Goal: Transaction & Acquisition: Purchase product/service

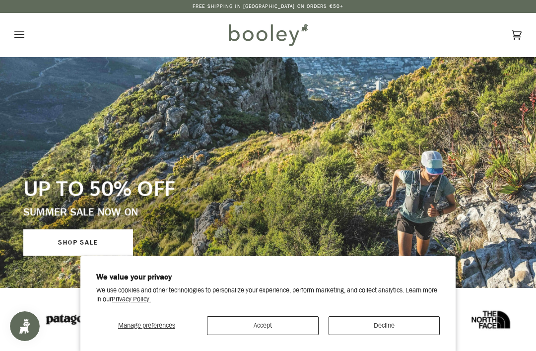
click at [283, 321] on button "Accept" at bounding box center [263, 325] width 112 height 19
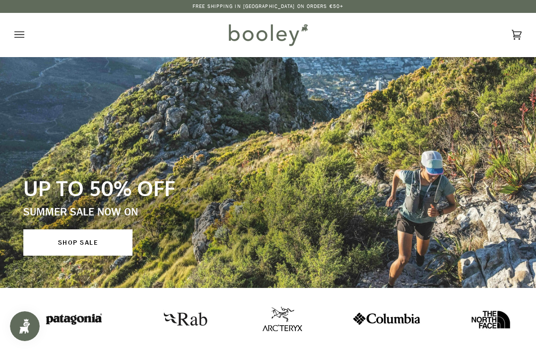
click at [26, 34] on button "Open menu" at bounding box center [29, 35] width 30 height 44
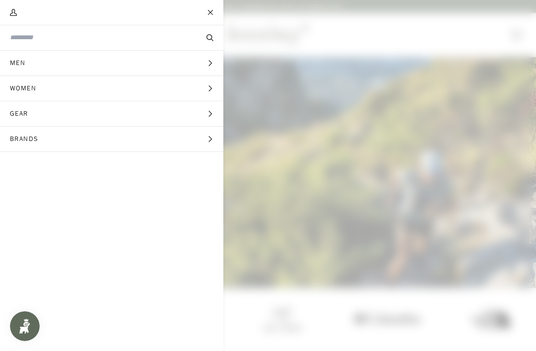
click at [213, 34] on button "Search" at bounding box center [210, 38] width 27 height 10
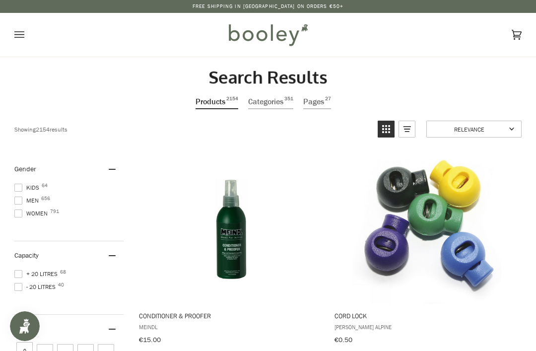
click at [21, 30] on icon "Open menu" at bounding box center [19, 34] width 10 height 15
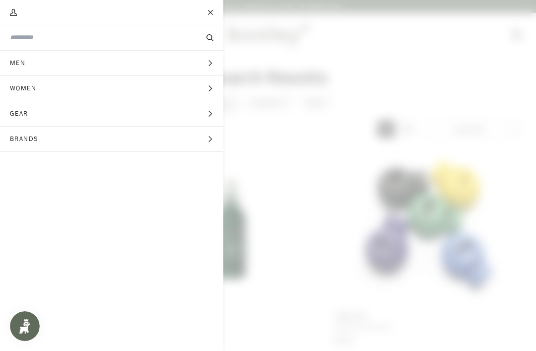
click at [136, 36] on input "Search our store" at bounding box center [95, 37] width 170 height 9
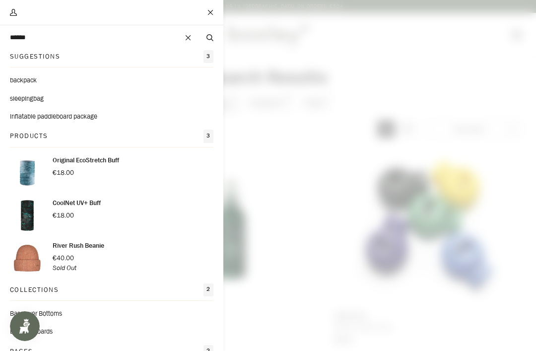
type input "******"
click at [210, 38] on button "Search" at bounding box center [210, 38] width 27 height 10
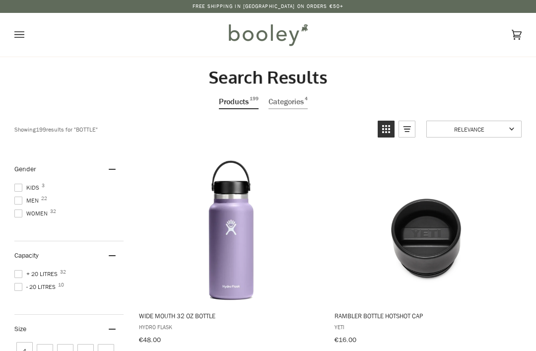
type input "******"
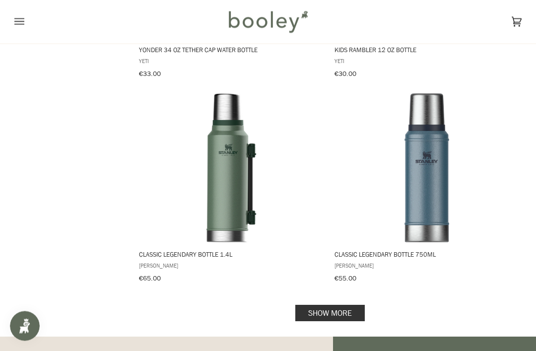
scroll to position [2001, 0]
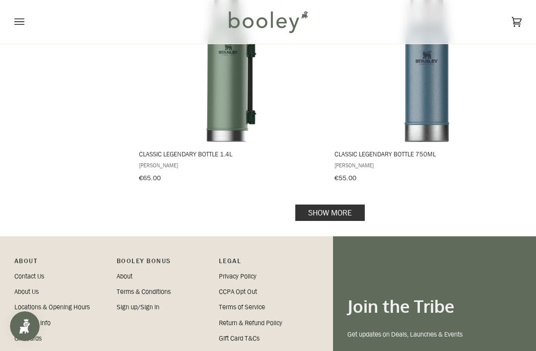
click at [357, 204] on link "Show more" at bounding box center [329, 212] width 69 height 16
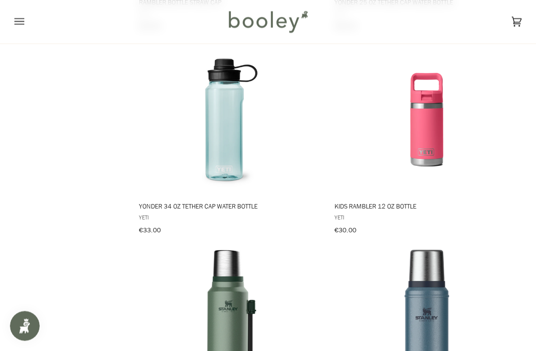
scroll to position [1723, 0]
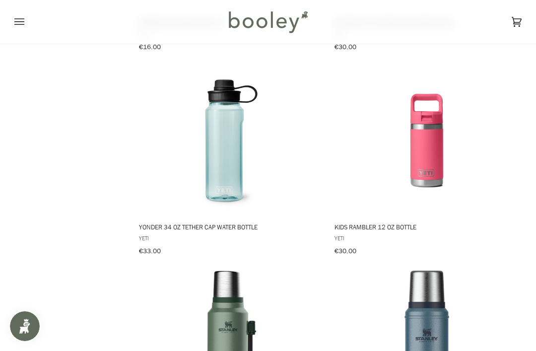
click at [433, 144] on img "Kids Rambler 12 oz Bottle" at bounding box center [426, 140] width 149 height 149
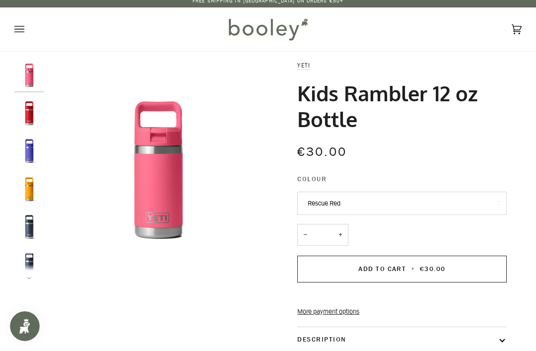
click at [476, 201] on button "Rescue Red" at bounding box center [401, 204] width 209 height 24
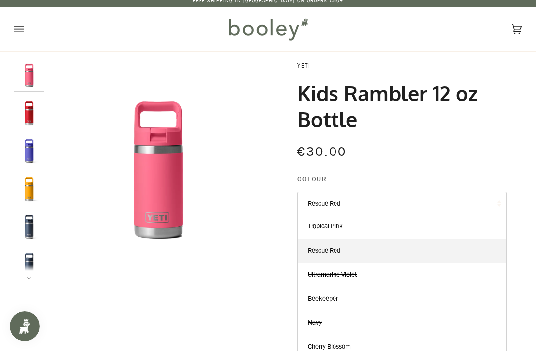
click at [37, 195] on img "Yeti Kids Rambler 12 oz Bottle Beekeeper - Booley Galway" at bounding box center [29, 189] width 30 height 30
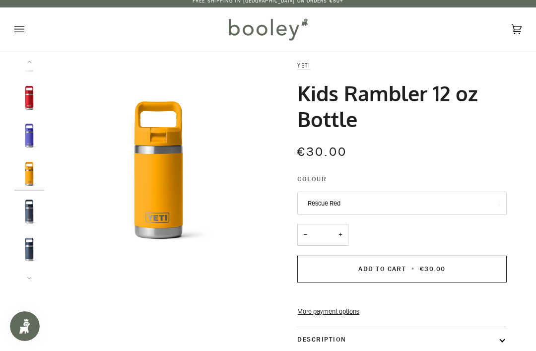
scroll to position [18, 0]
click at [31, 133] on img "Yeti Kids Rambler 12 oz Bottle Ultramarine Violet - Booley Galway" at bounding box center [29, 133] width 30 height 30
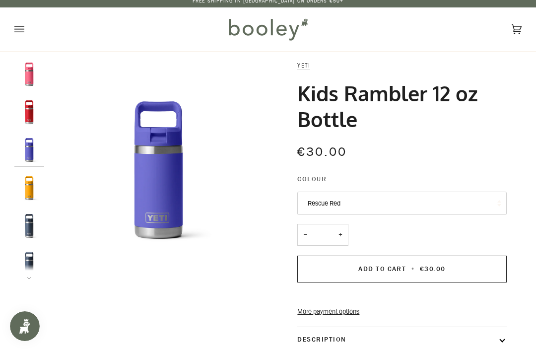
scroll to position [0, 0]
click at [25, 269] on button "Next" at bounding box center [29, 272] width 30 height 15
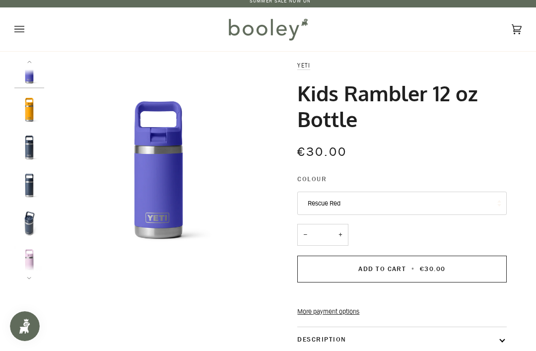
scroll to position [83, 0]
click at [26, 184] on img "Kids Rambler 12 oz Bottle" at bounding box center [29, 182] width 30 height 30
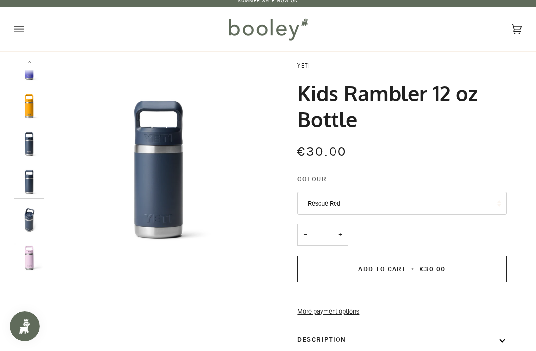
click at [32, 221] on img "Kids Rambler 12 oz Bottle" at bounding box center [29, 220] width 30 height 30
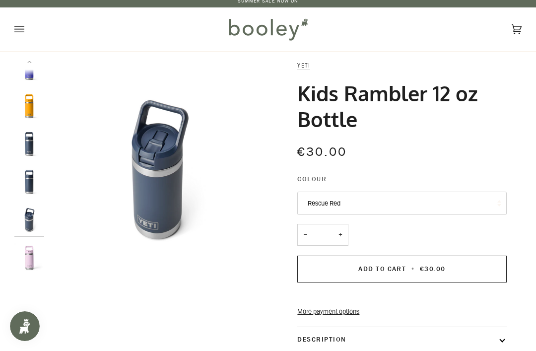
click at [26, 181] on img "Kids Rambler 12 oz Bottle" at bounding box center [29, 182] width 30 height 30
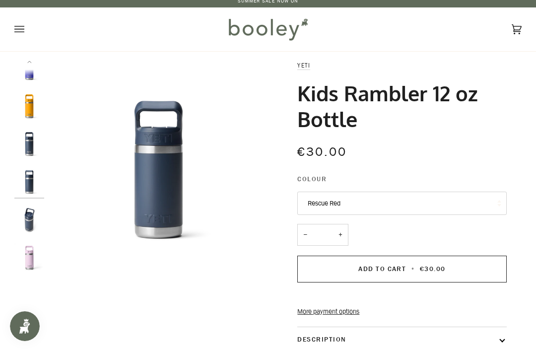
click at [26, 146] on img "Kid's Rambler 12oz Bottle Navy - Booley Galway" at bounding box center [29, 144] width 30 height 30
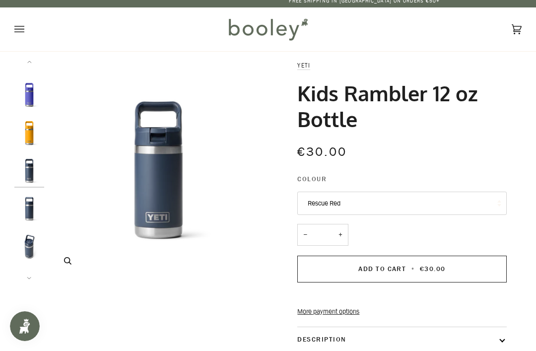
scroll to position [0, 0]
